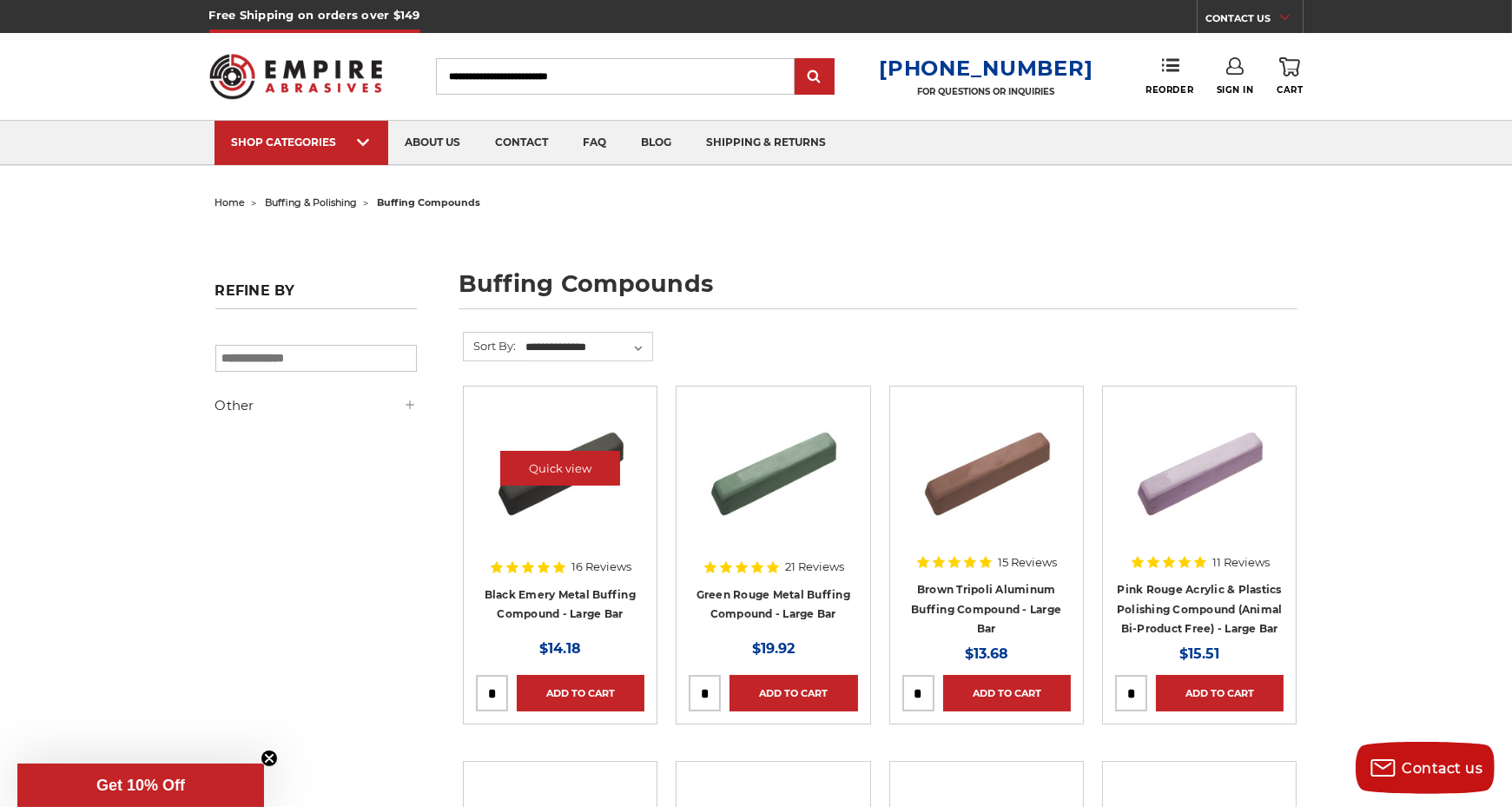
click at [556, 495] on img at bounding box center [561, 468] width 139 height 139
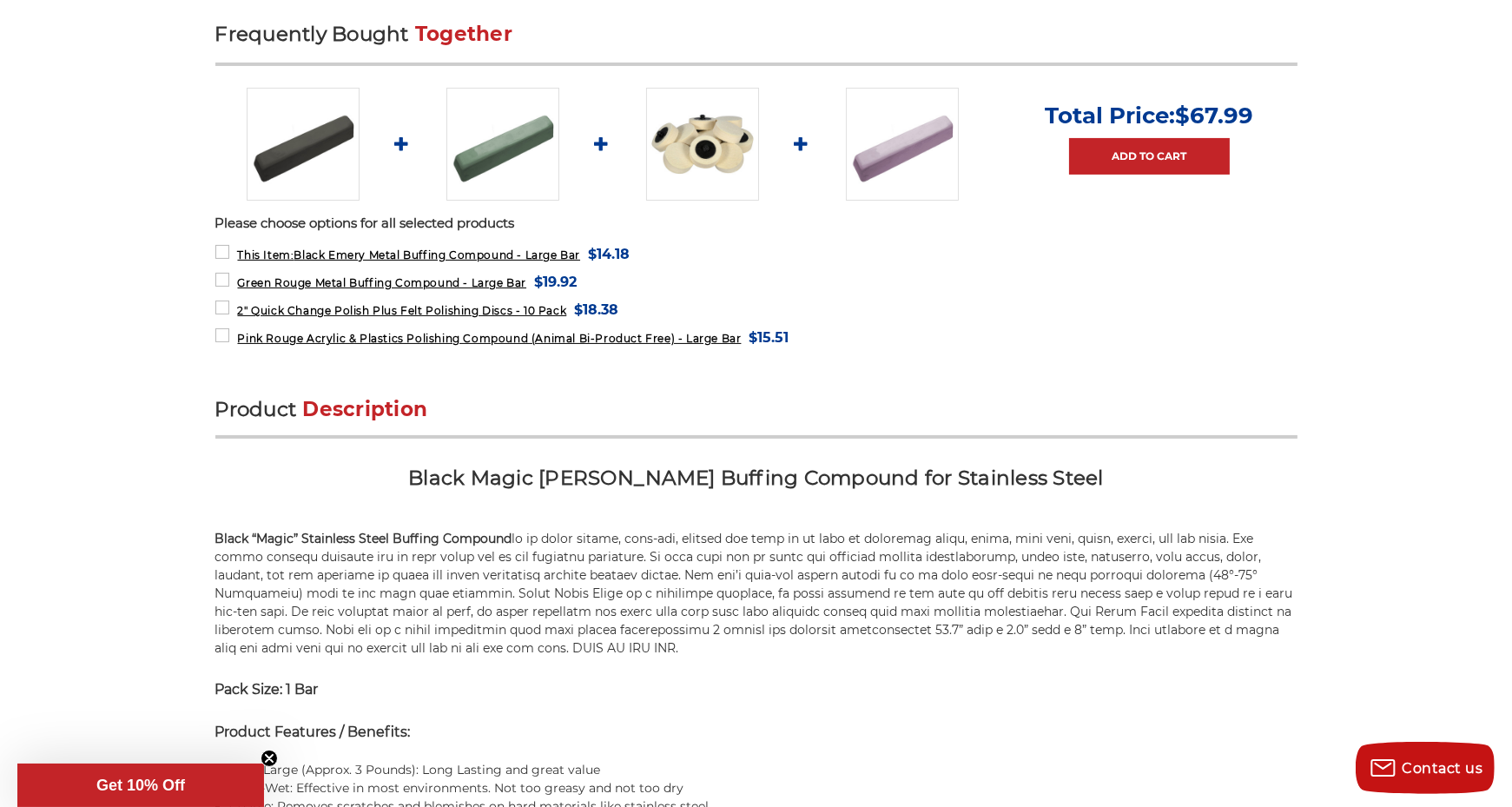
scroll to position [677, 0]
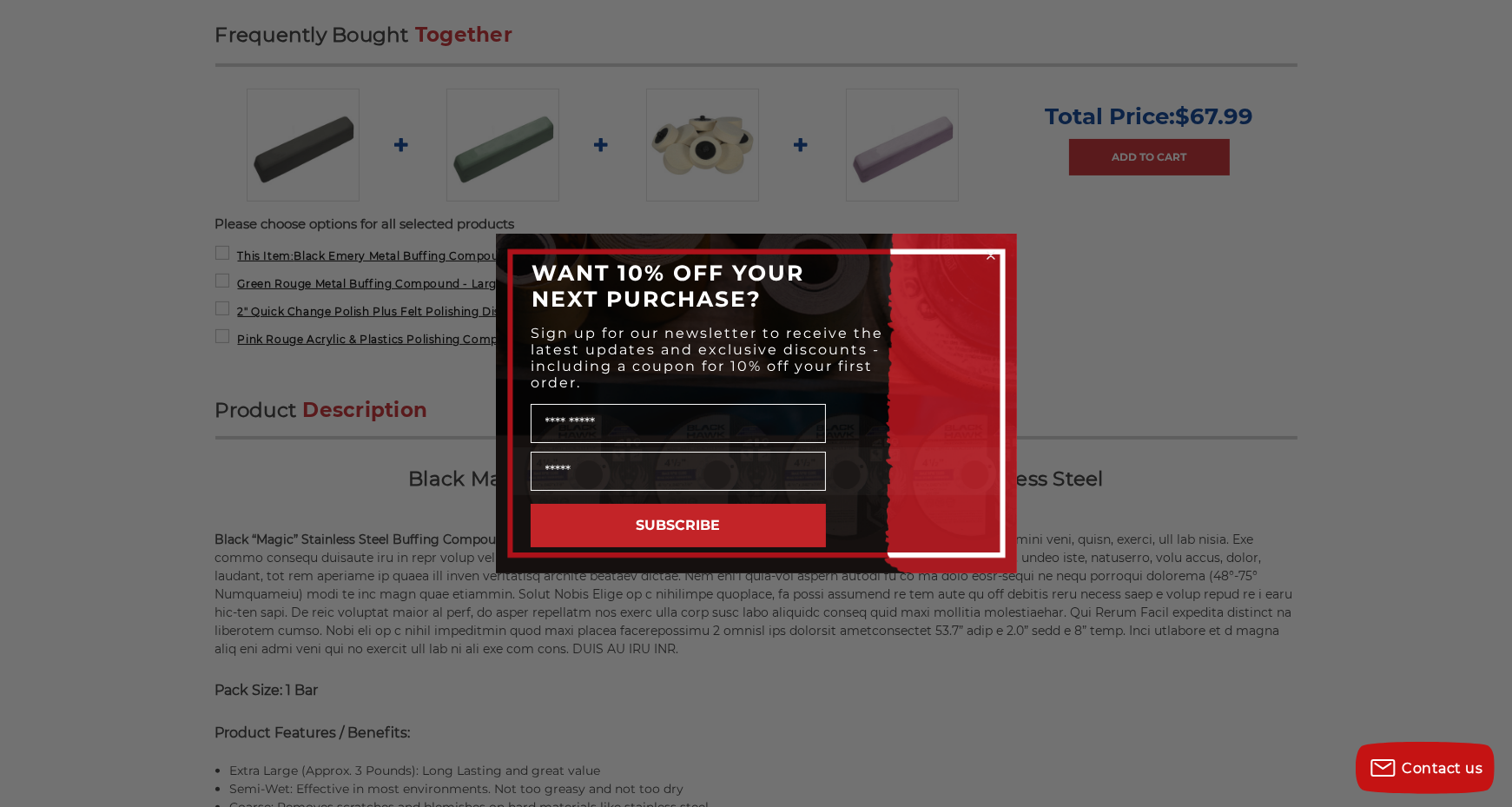
click at [991, 254] on icon "Close dialog" at bounding box center [991, 255] width 7 height 7
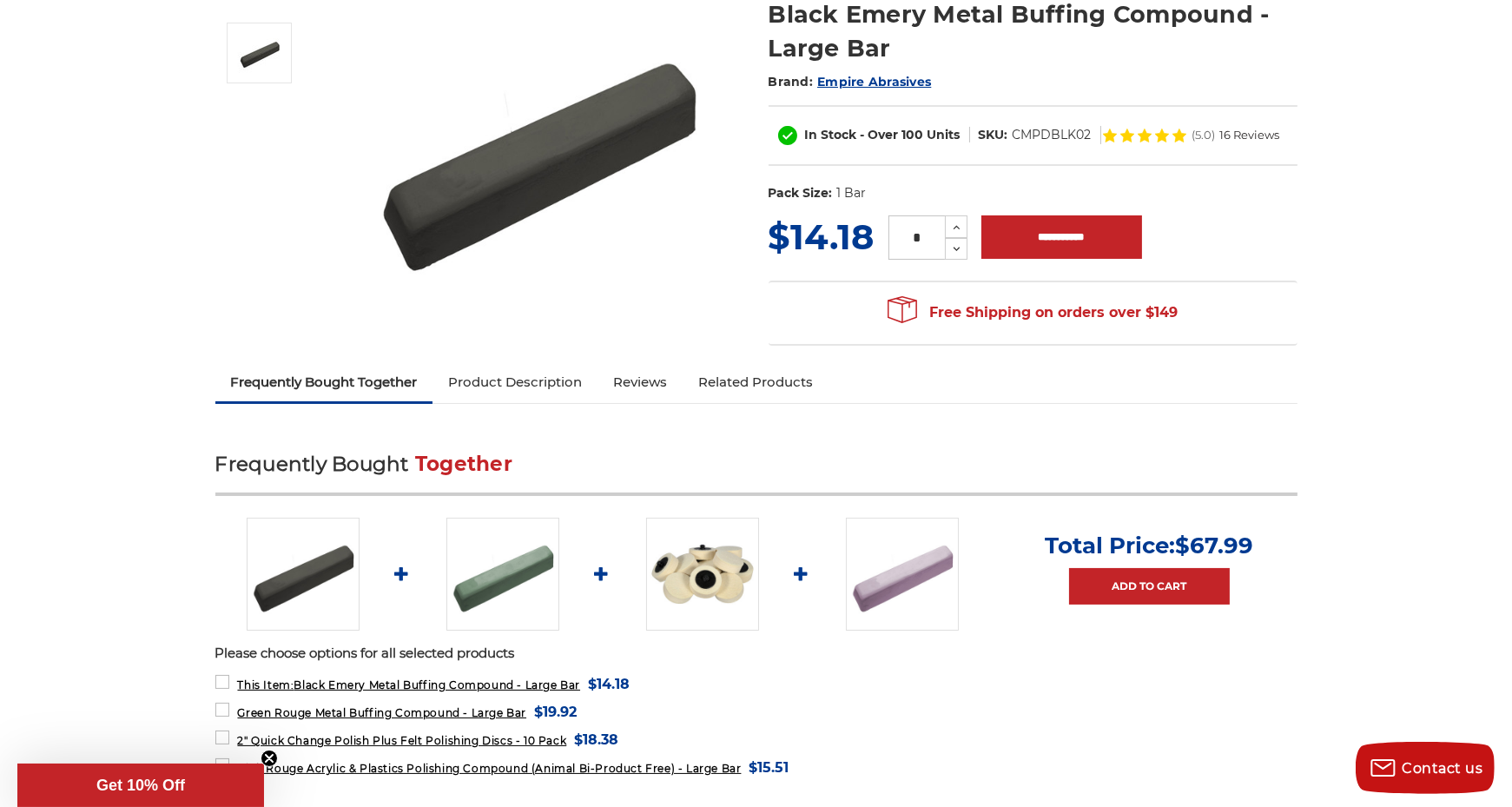
scroll to position [220, 0]
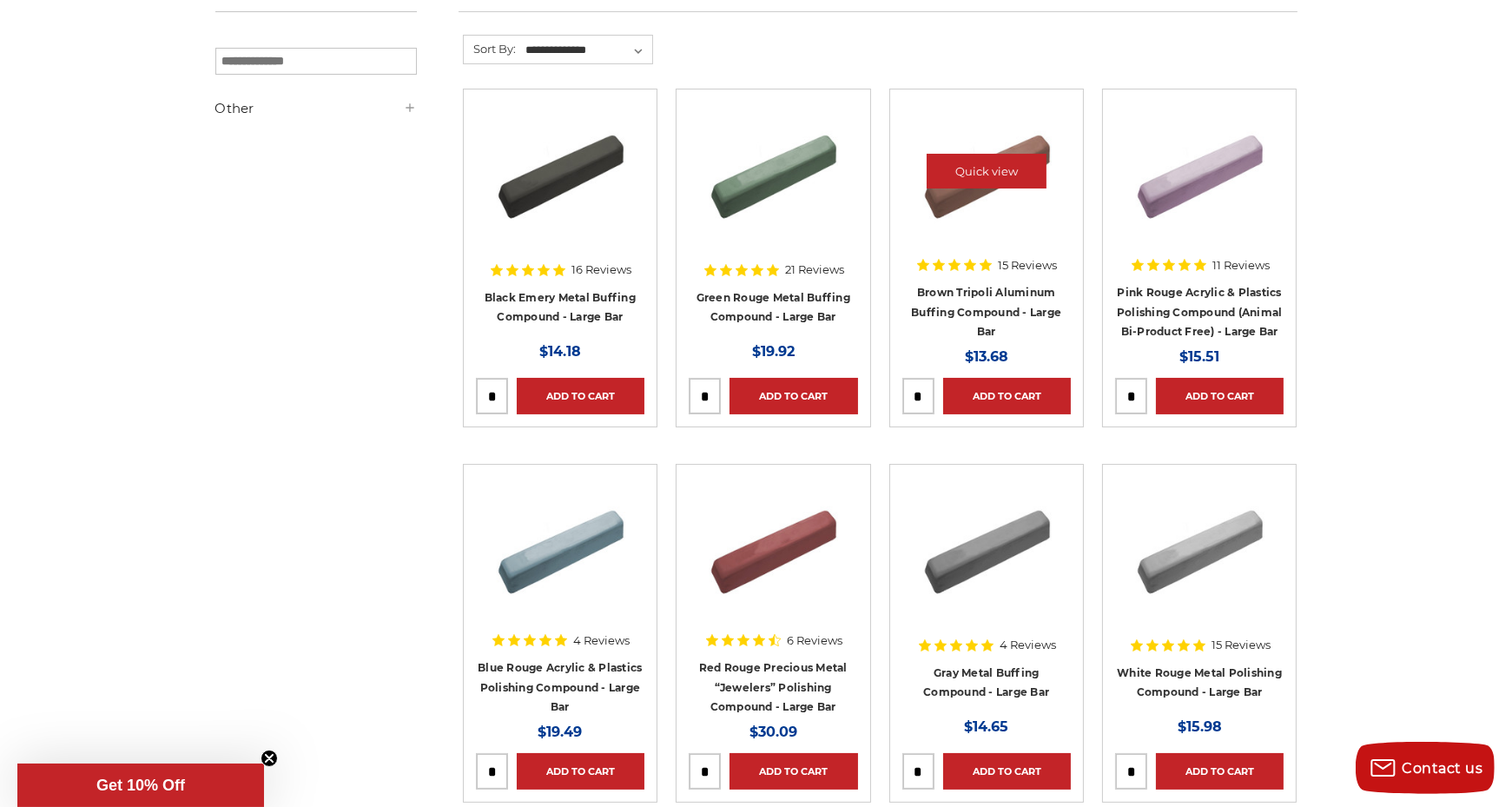
scroll to position [297, 0]
click at [961, 202] on img at bounding box center [987, 171] width 139 height 139
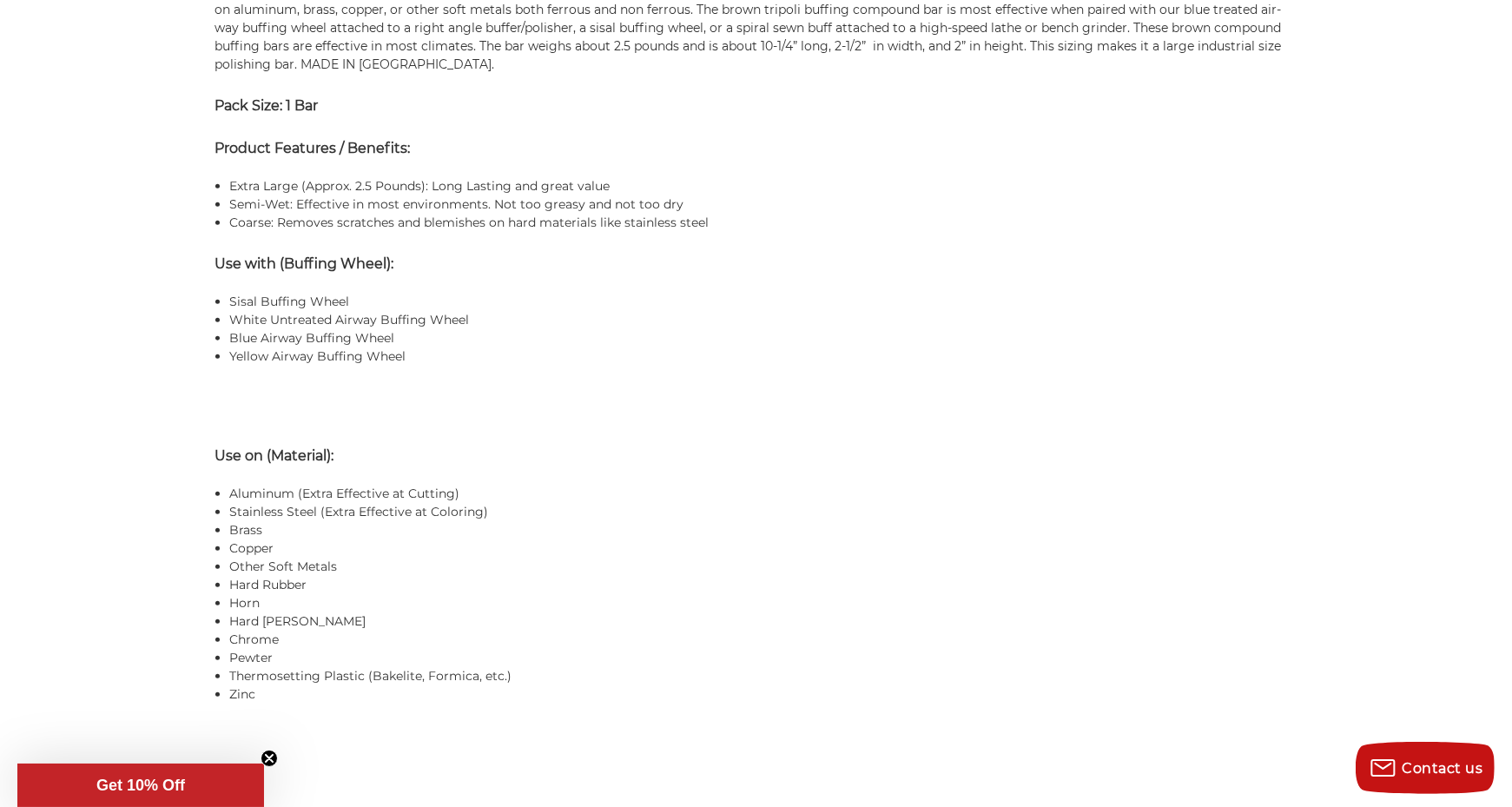
scroll to position [1243, 0]
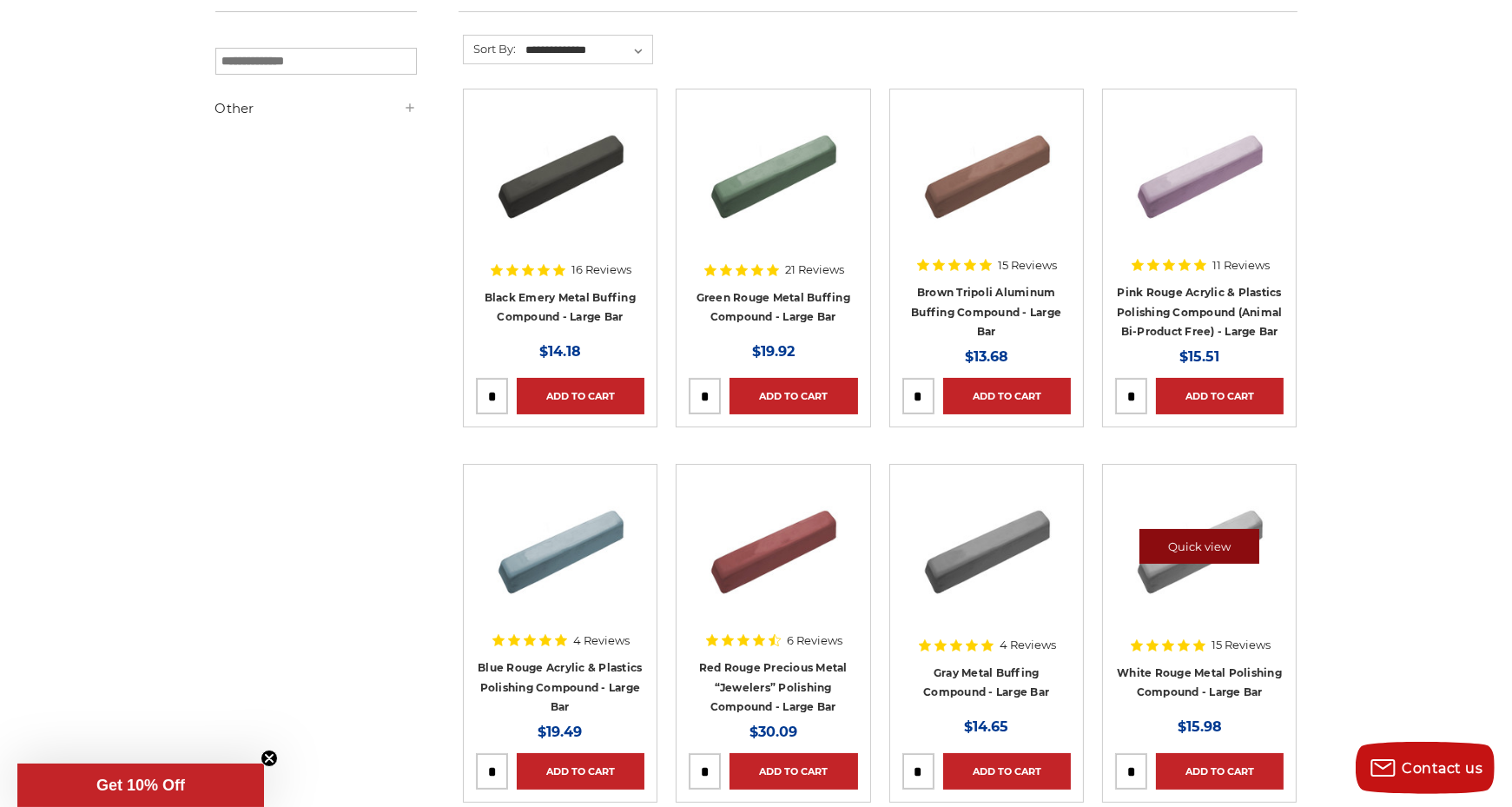
click at [1159, 553] on link "Quick view" at bounding box center [1199, 546] width 119 height 35
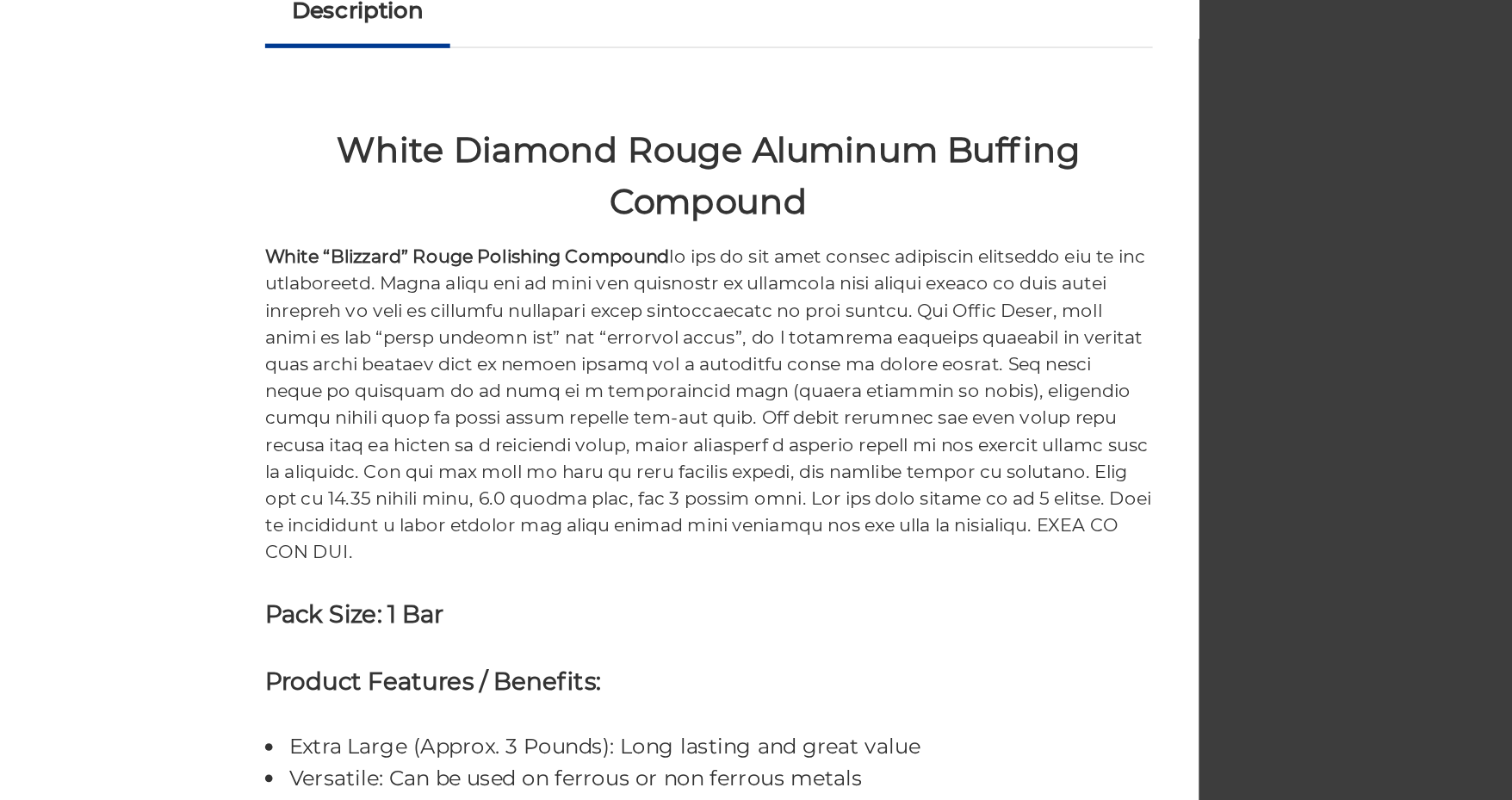
scroll to position [295, 0]
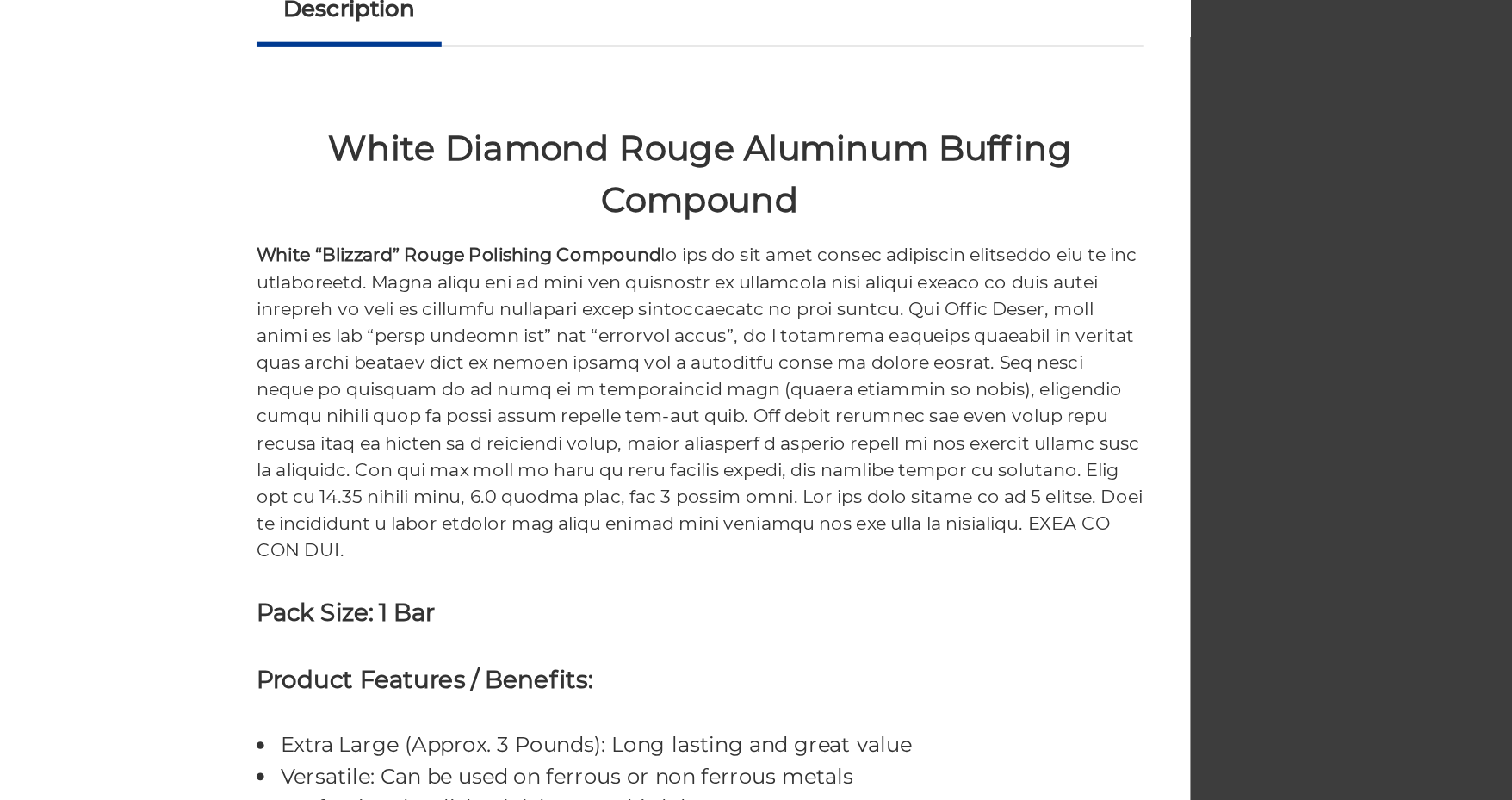
drag, startPoint x: 973, startPoint y: 531, endPoint x: 1259, endPoint y: 649, distance: 309.4
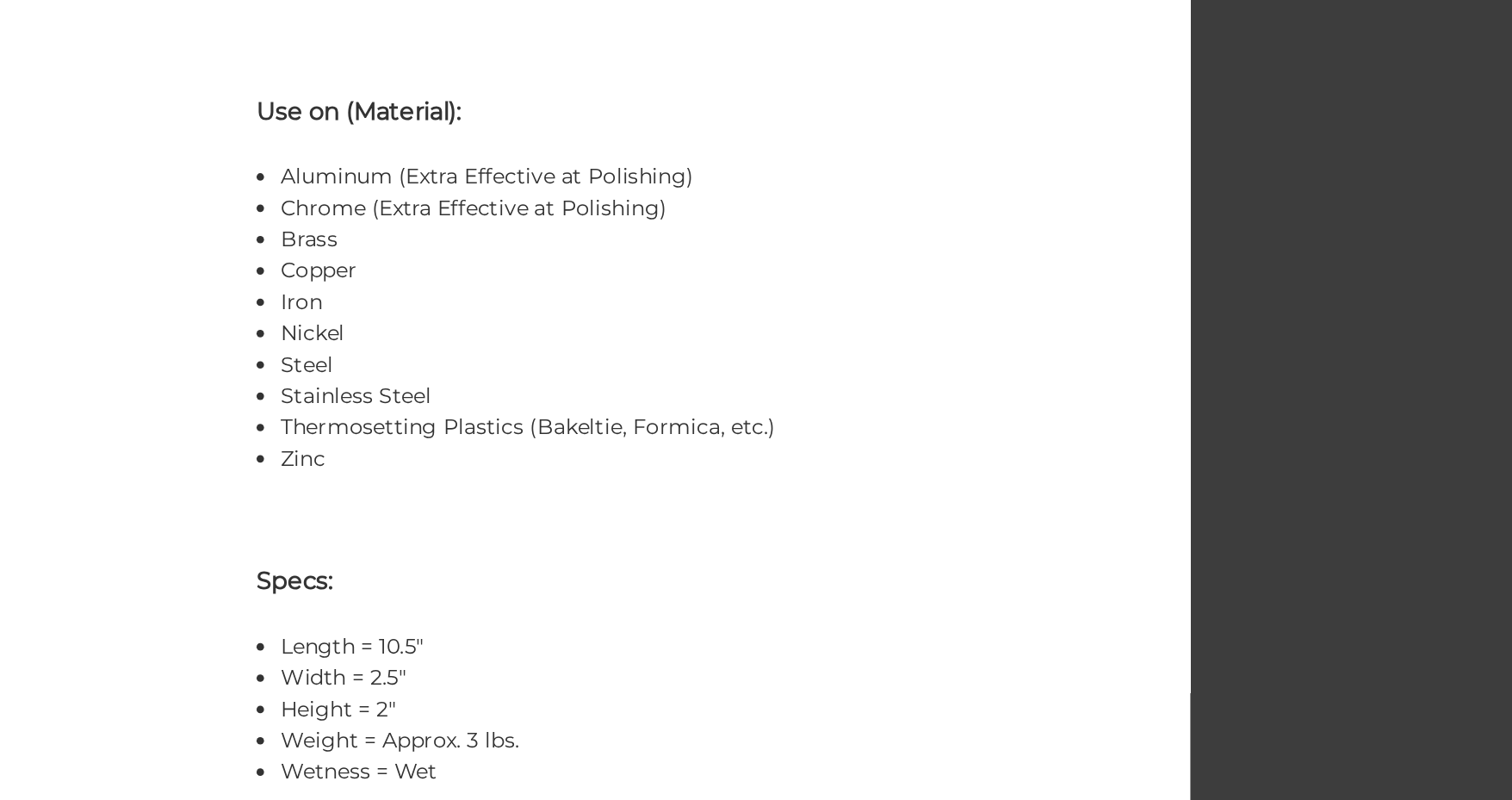
scroll to position [881, 0]
